Goal: Information Seeking & Learning: Learn about a topic

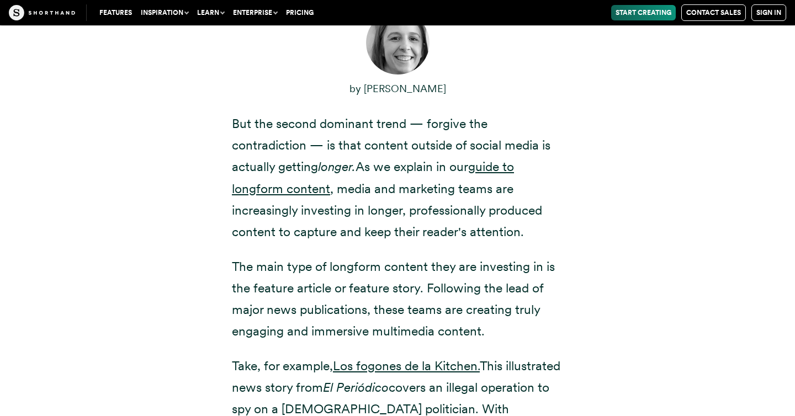
scroll to position [465, 0]
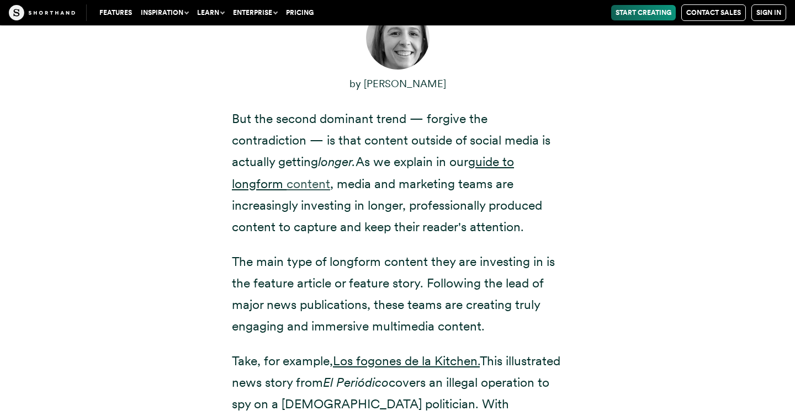
click at [297, 182] on link "content" at bounding box center [309, 183] width 44 height 15
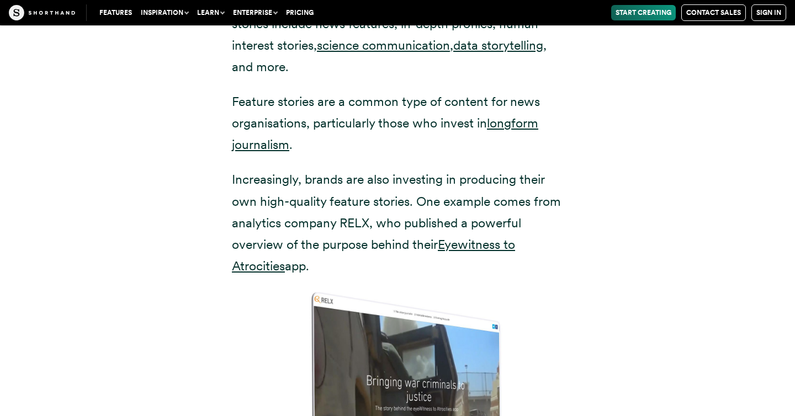
scroll to position [2243, 0]
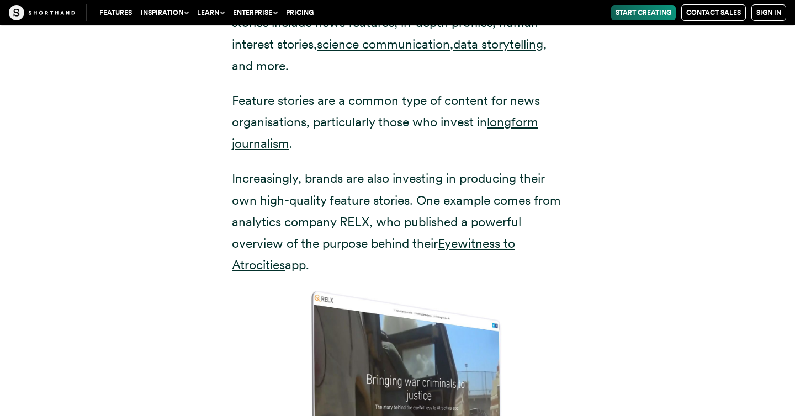
click at [385, 173] on p "Increasingly, brands are also investing in producing their own high-quality fea…" at bounding box center [397, 222] width 331 height 108
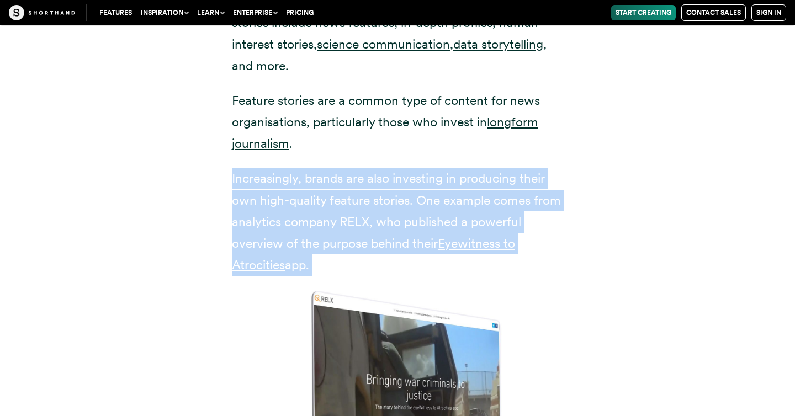
click at [385, 173] on p "Increasingly, brands are also investing in producing their own high-quality fea…" at bounding box center [397, 222] width 331 height 108
click at [414, 246] on p "Increasingly, brands are also investing in producing their own high-quality fea…" at bounding box center [397, 222] width 331 height 108
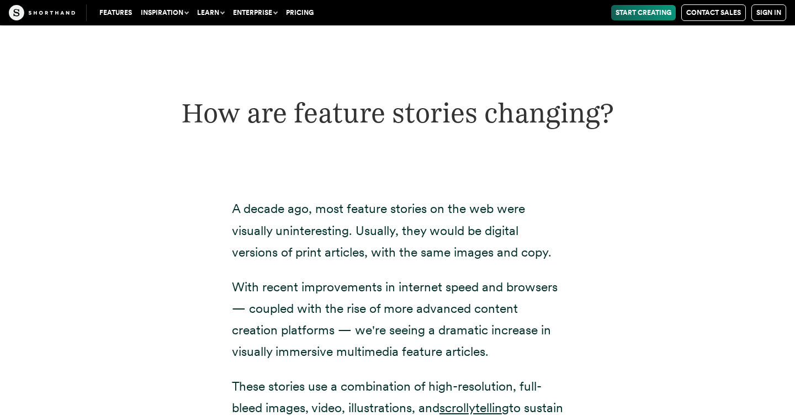
scroll to position [2882, 0]
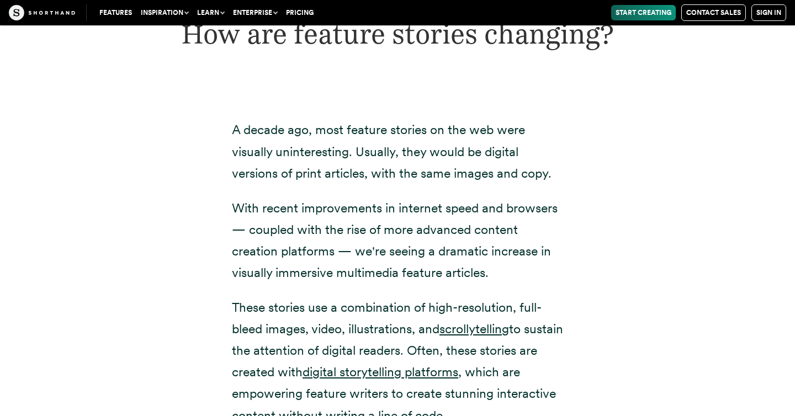
click at [381, 154] on p "A decade ago, most feature stories on the web were visually uninteresting. Usua…" at bounding box center [397, 151] width 331 height 65
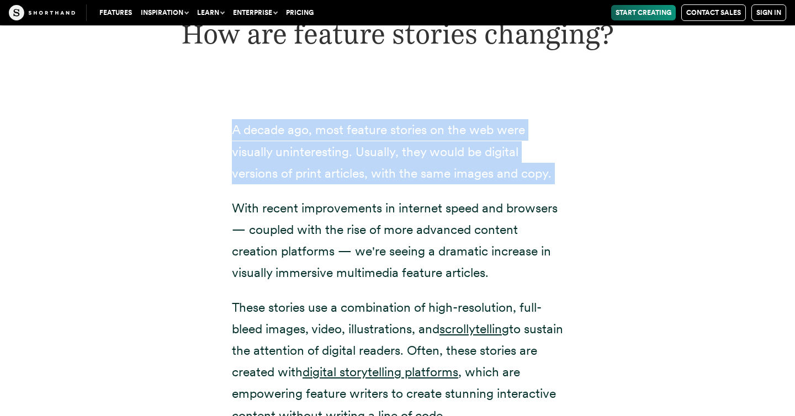
click at [397, 198] on p "With recent improvements in internet speed and browsers — coupled with the rise…" at bounding box center [397, 241] width 331 height 86
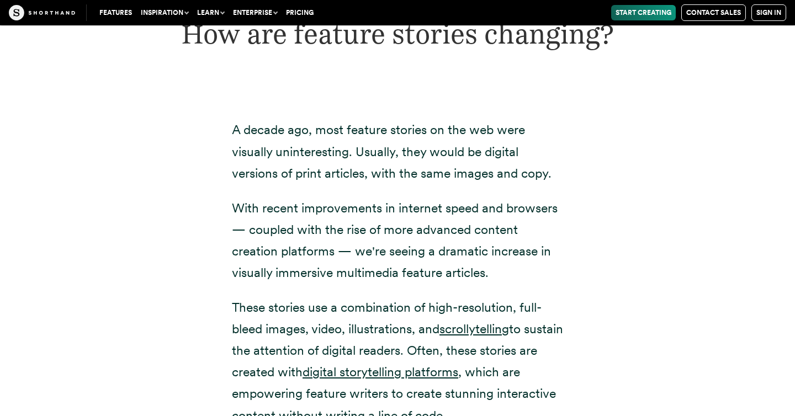
click at [397, 198] on p "With recent improvements in internet speed and browsers — coupled with the rise…" at bounding box center [397, 241] width 331 height 86
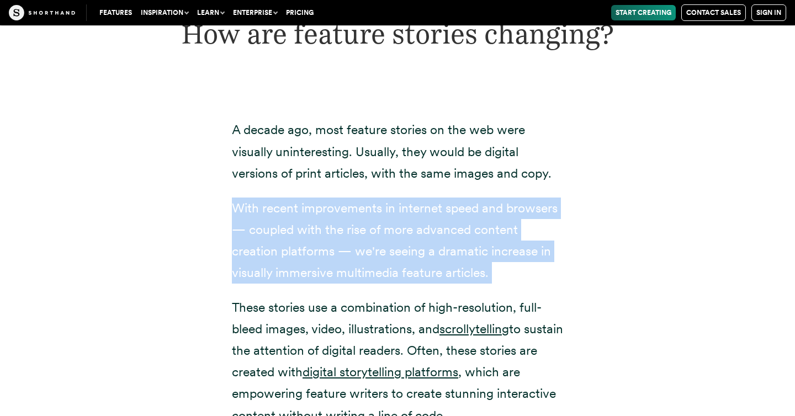
click at [410, 218] on p "With recent improvements in internet speed and browsers — coupled with the rise…" at bounding box center [397, 241] width 331 height 86
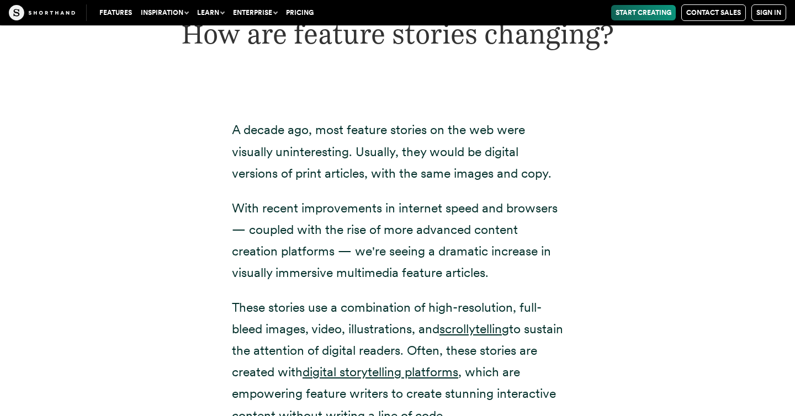
click at [410, 218] on p "With recent improvements in internet speed and browsers — coupled with the rise…" at bounding box center [397, 241] width 331 height 86
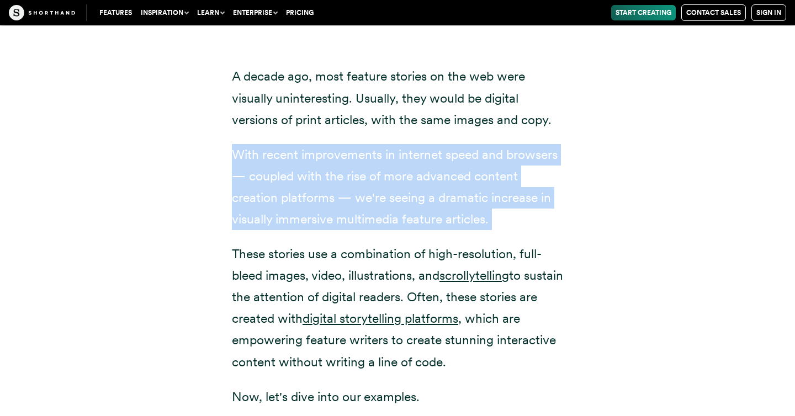
scroll to position [2937, 0]
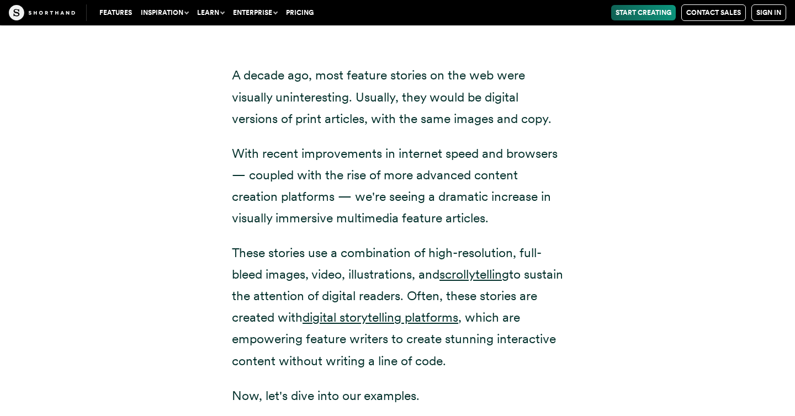
click at [407, 242] on p "These stories use a combination of high-resolution, full-bleed images, video, i…" at bounding box center [397, 307] width 331 height 130
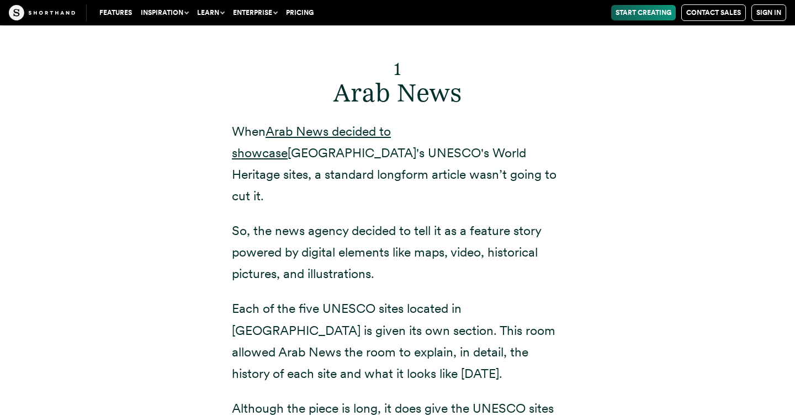
scroll to position [4027, 0]
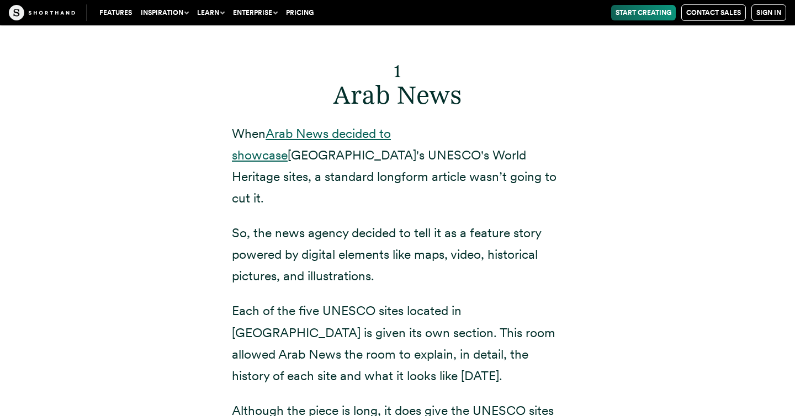
click at [345, 126] on link "Arab News decided to showcase" at bounding box center [311, 144] width 159 height 37
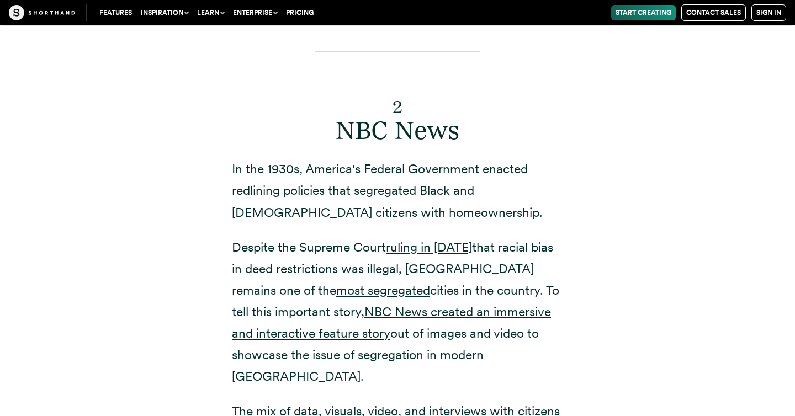
scroll to position [4886, 0]
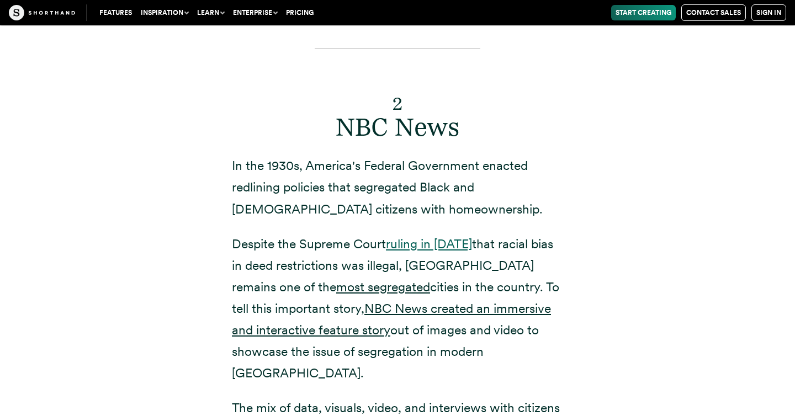
click at [445, 236] on link "ruling in [DATE]" at bounding box center [429, 243] width 86 height 15
